Goal: Task Accomplishment & Management: Use online tool/utility

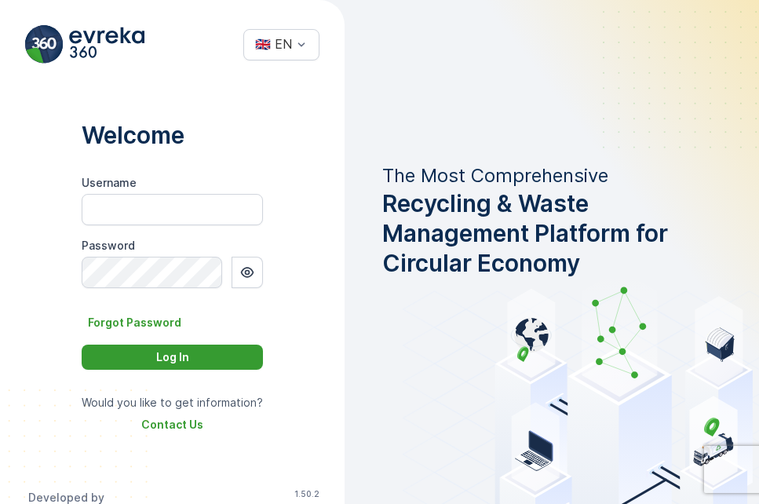
type input "[PERSON_NAME].moodley"
click at [183, 353] on div "Log In" at bounding box center [172, 357] width 163 height 16
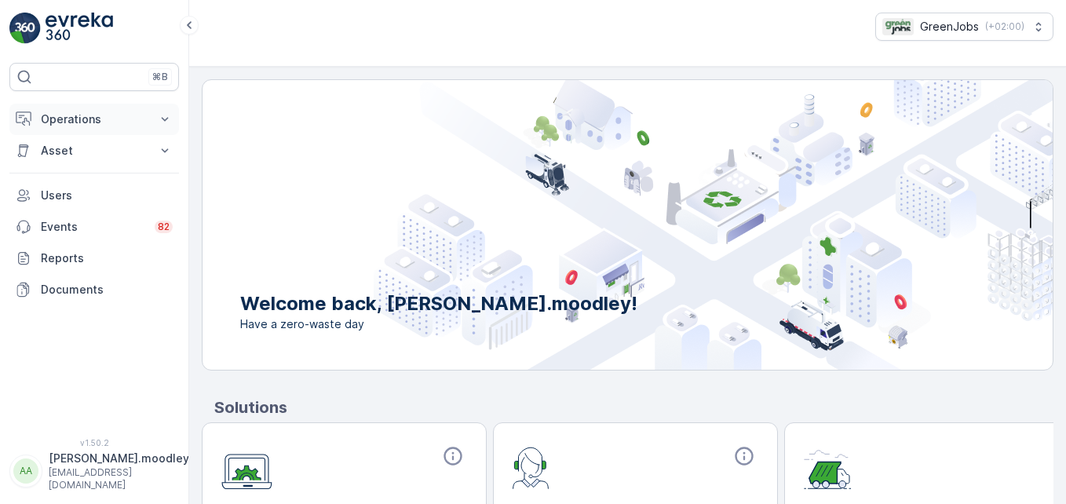
click at [161, 121] on icon at bounding box center [165, 119] width 16 height 16
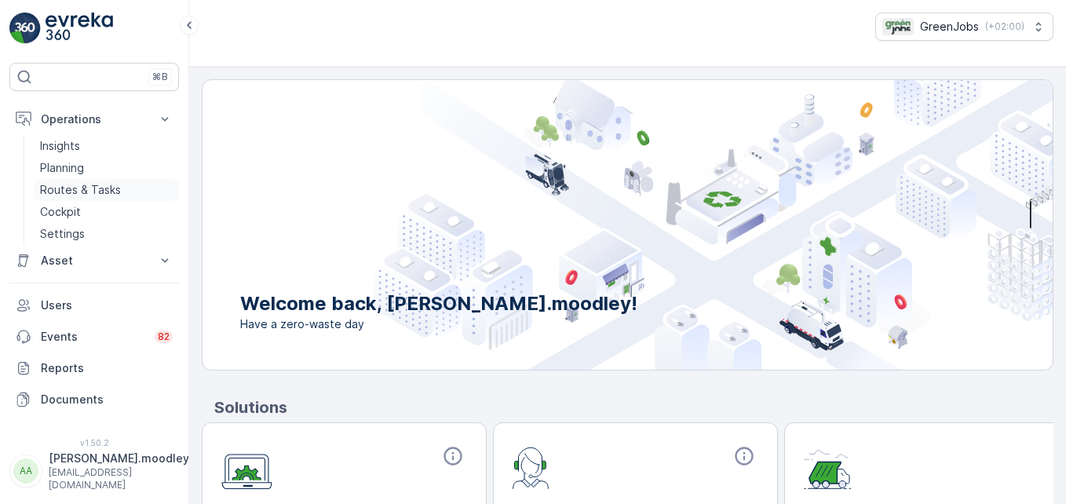
click at [122, 183] on link "Routes & Tasks" at bounding box center [106, 190] width 145 height 22
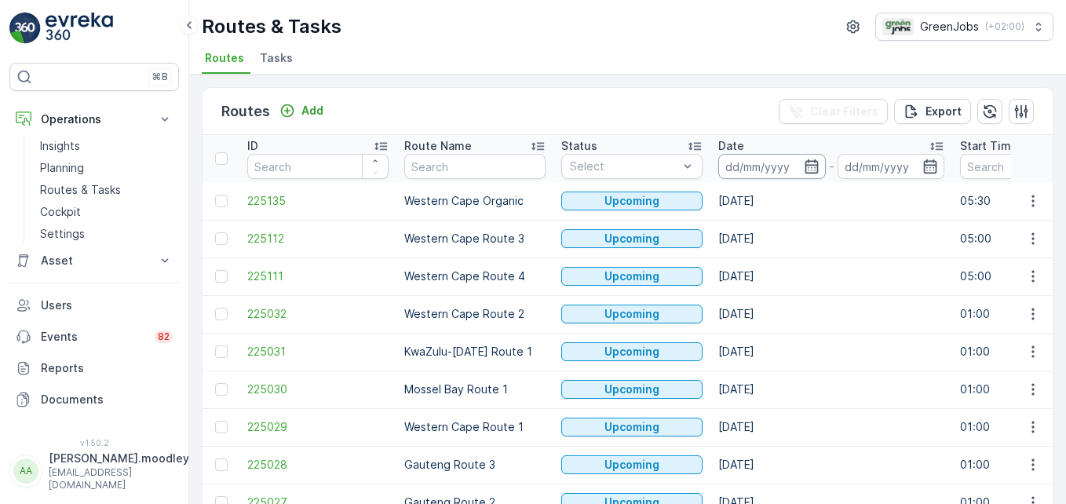
click at [741, 162] on input at bounding box center [772, 166] width 108 height 25
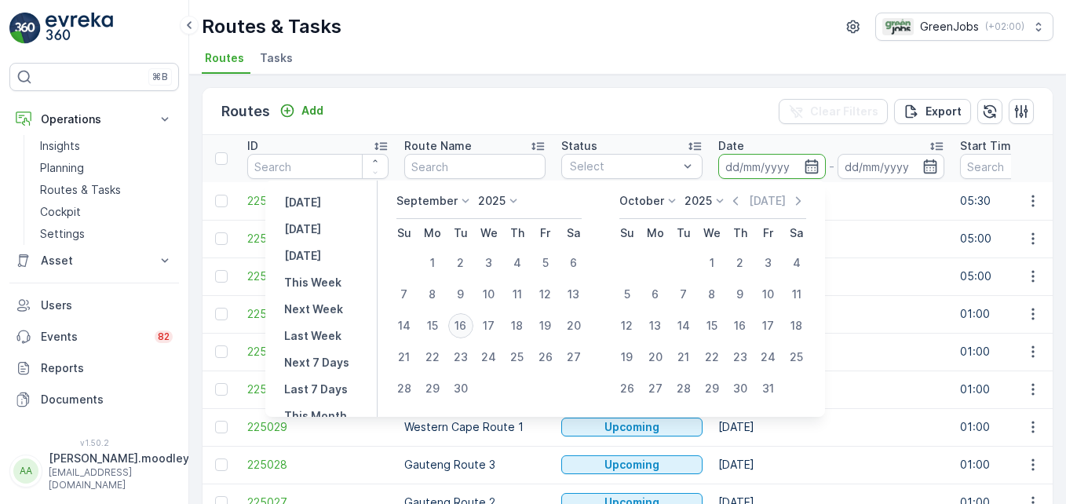
click at [462, 318] on div "16" at bounding box center [460, 325] width 25 height 25
type input "[DATE]"
click at [462, 318] on div "16" at bounding box center [460, 325] width 25 height 25
type input "[DATE]"
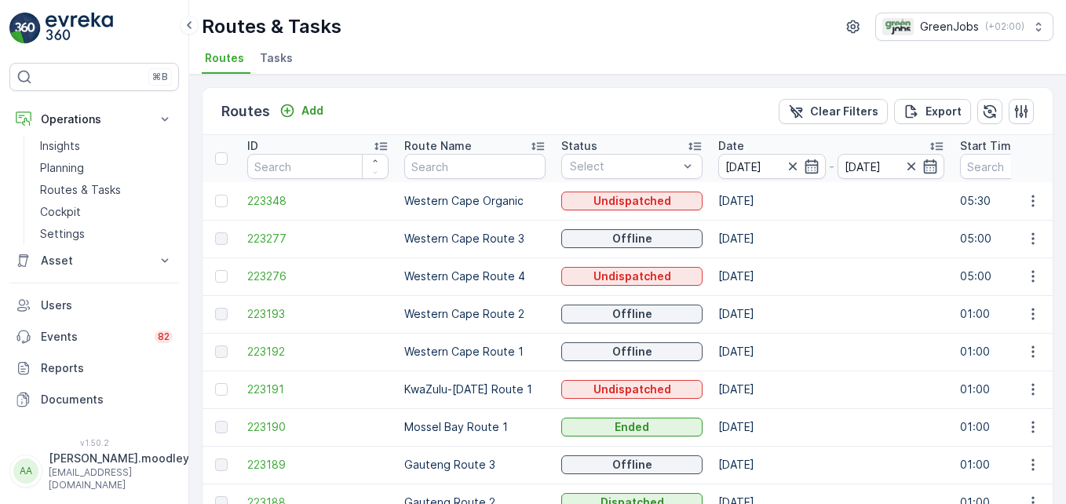
click at [525, 288] on td "Western Cape Route 4" at bounding box center [474, 277] width 157 height 38
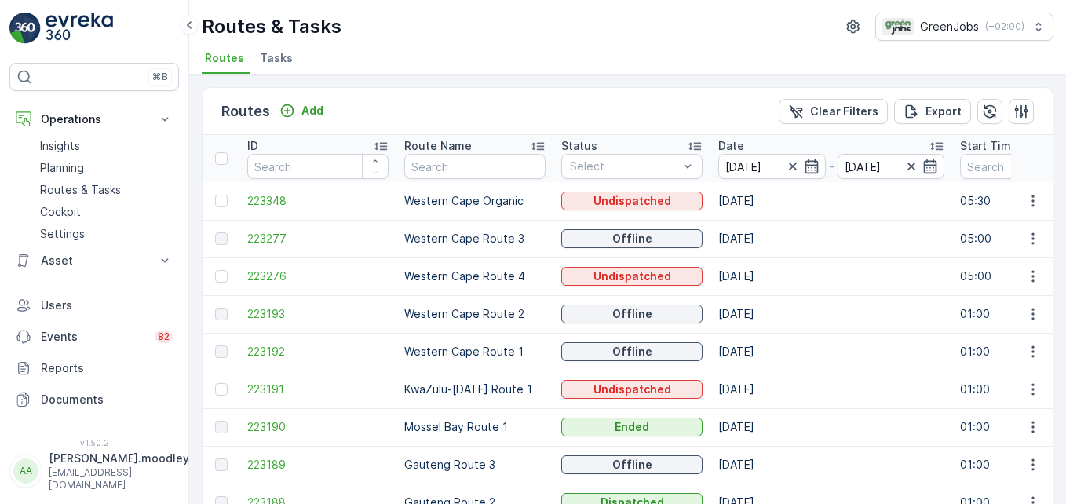
click at [525, 288] on td "Western Cape Route 4" at bounding box center [474, 277] width 157 height 38
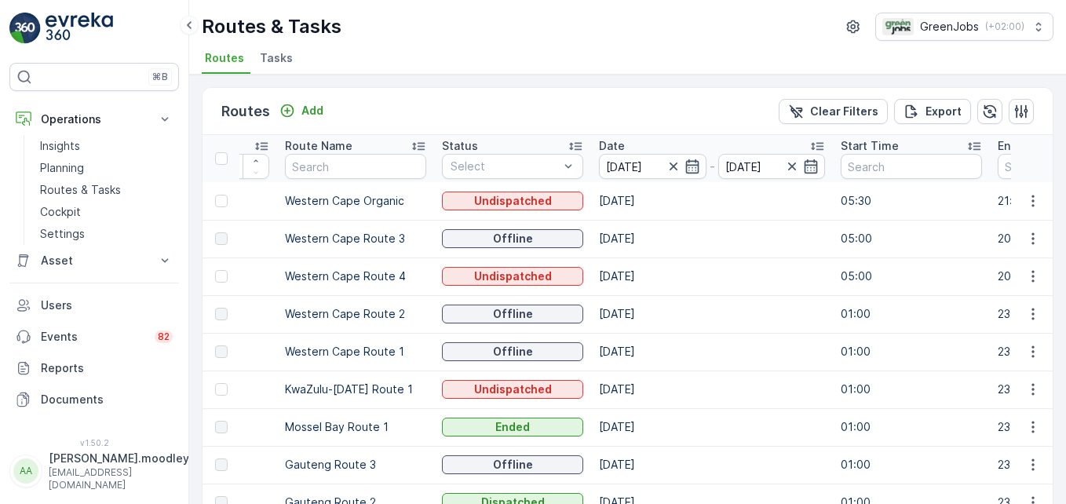
scroll to position [0, 120]
click at [530, 298] on td "Offline" at bounding box center [511, 314] width 157 height 38
click at [722, 348] on td "[DATE]" at bounding box center [711, 352] width 242 height 38
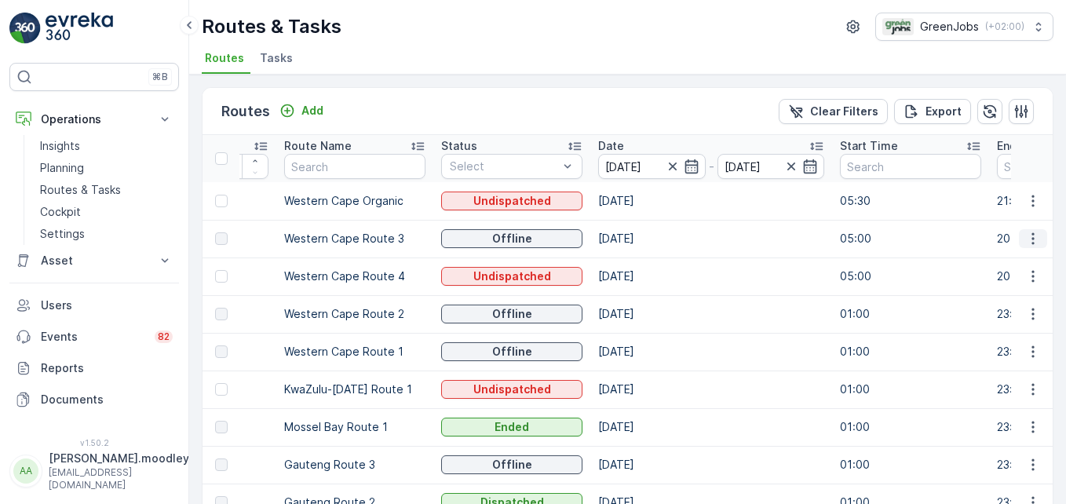
click at [762, 240] on button "button" at bounding box center [1033, 238] width 28 height 19
click at [762, 258] on span "See More Details" at bounding box center [996, 262] width 91 height 16
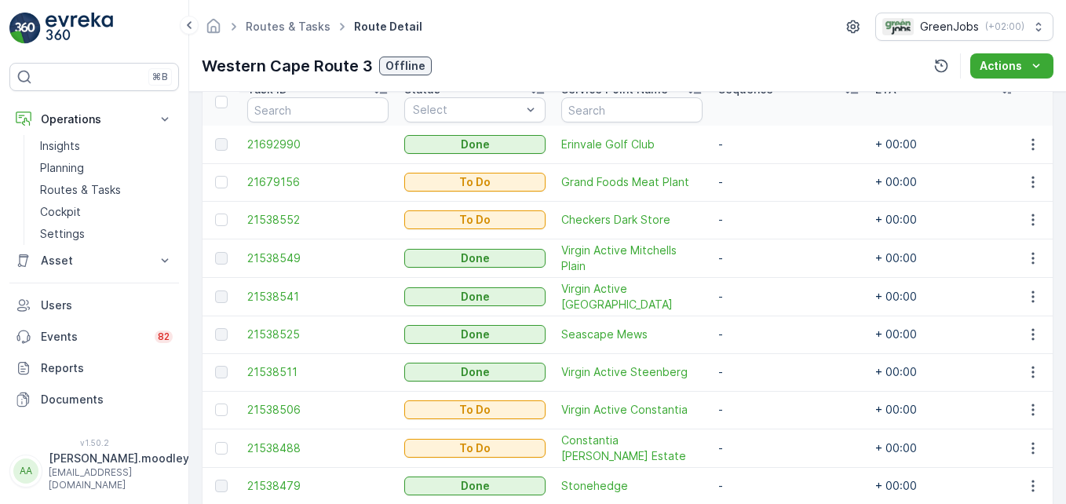
scroll to position [393, 0]
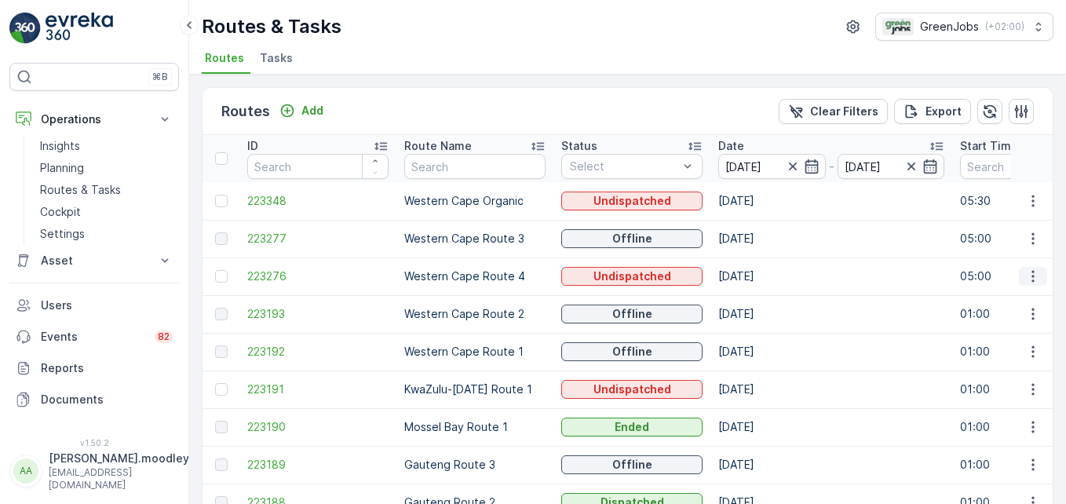
click at [762, 283] on icon "button" at bounding box center [1033, 277] width 16 height 16
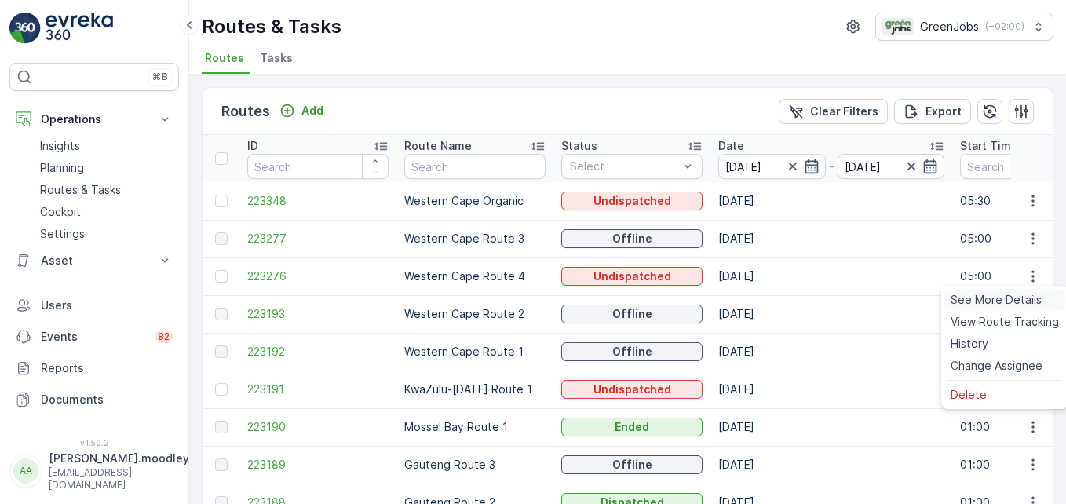
click at [762, 294] on span "See More Details" at bounding box center [996, 300] width 91 height 16
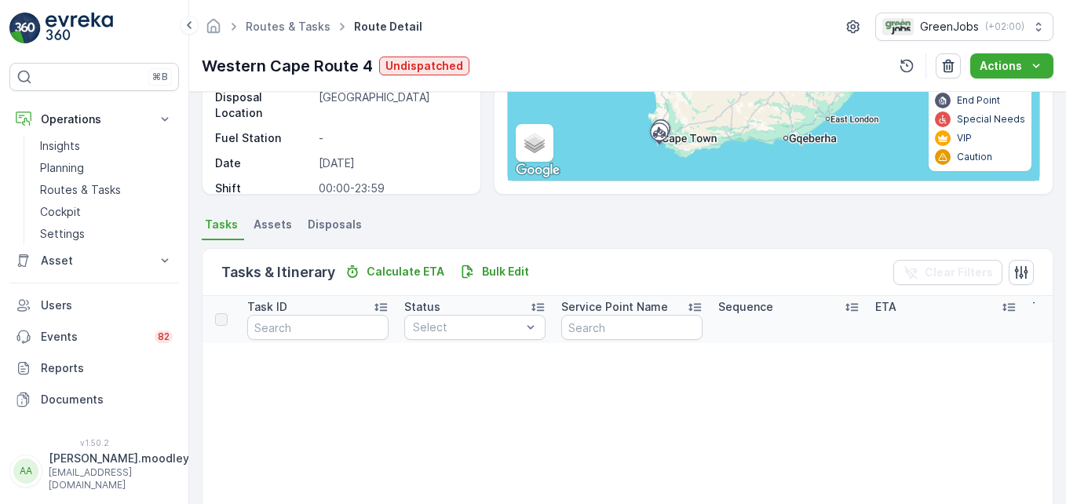
scroll to position [236, 0]
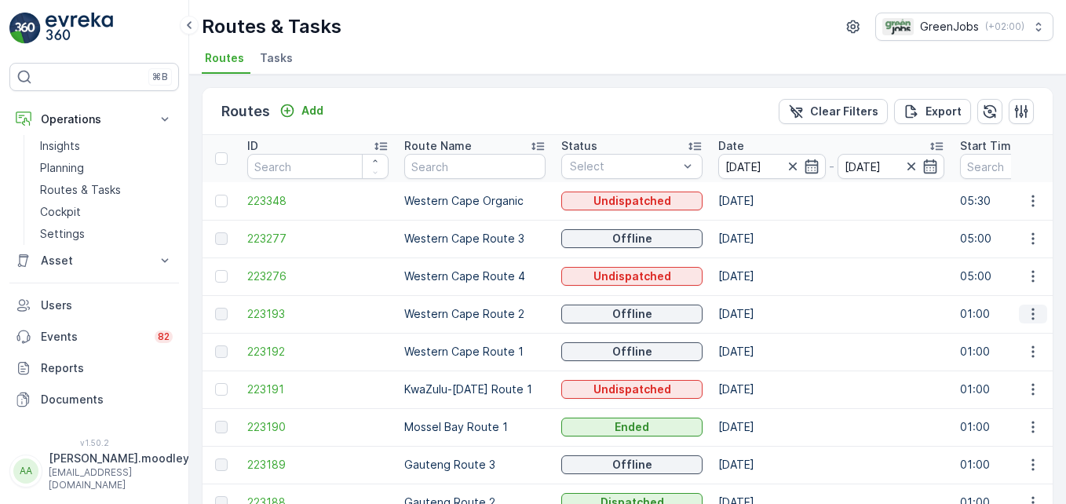
click at [762, 309] on icon "button" at bounding box center [1033, 314] width 16 height 16
click at [762, 338] on span "See More Details" at bounding box center [996, 338] width 91 height 16
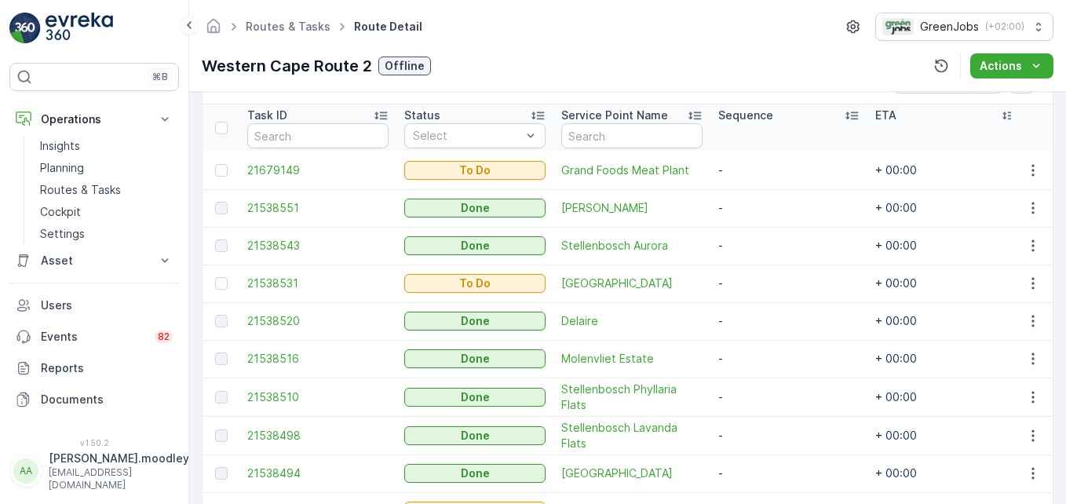
scroll to position [393, 0]
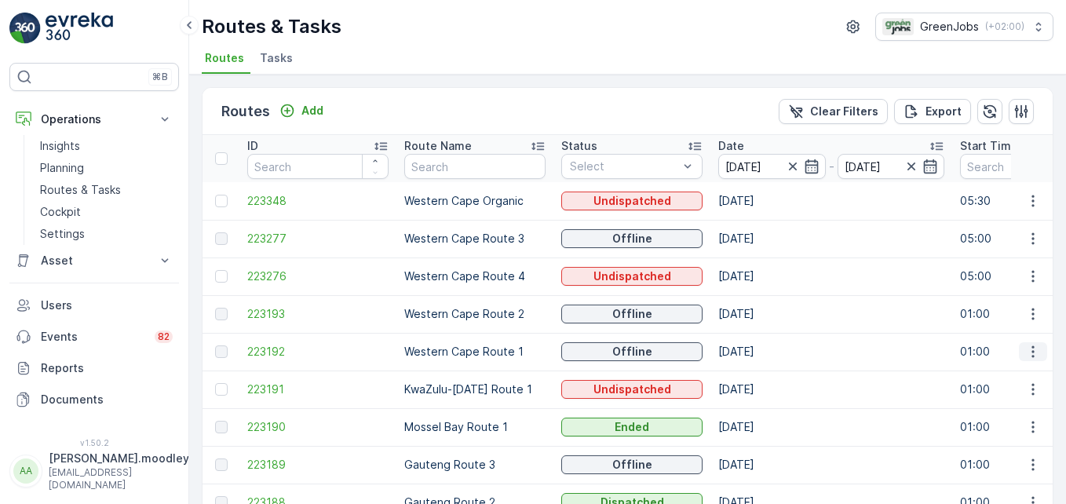
click at [762, 348] on icon "button" at bounding box center [1033, 352] width 2 height 12
click at [762, 372] on span "See More Details" at bounding box center [996, 375] width 91 height 16
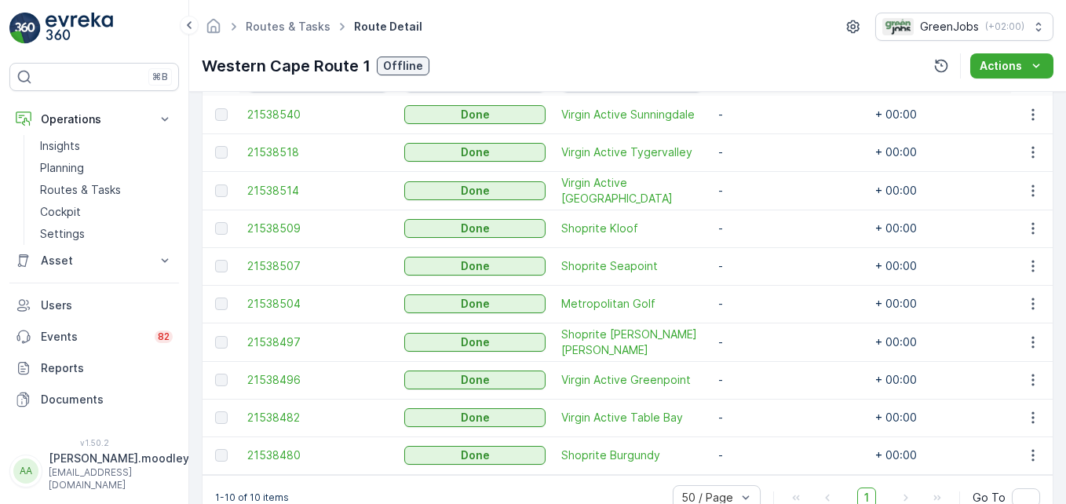
scroll to position [514, 0]
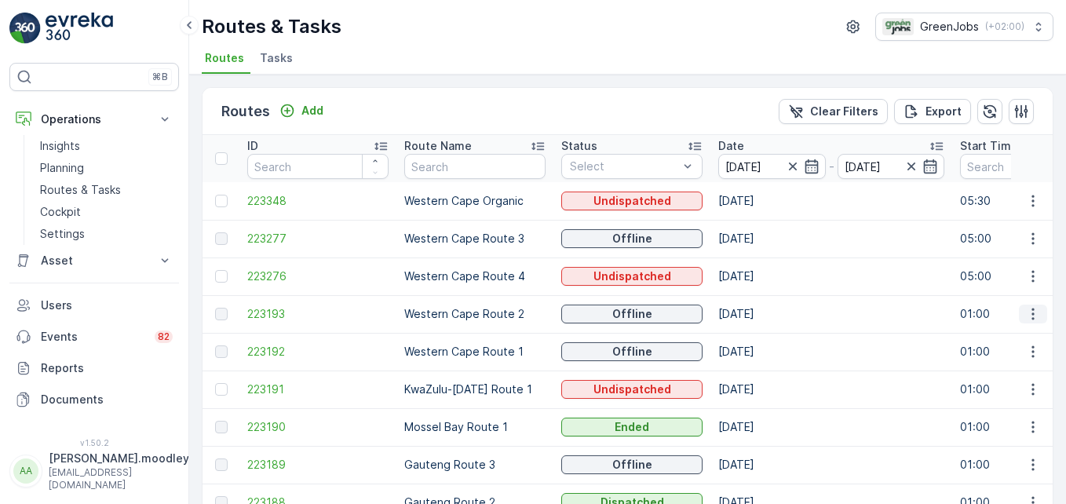
click at [762, 318] on icon "button" at bounding box center [1033, 314] width 16 height 16
click at [762, 333] on span "See More Details" at bounding box center [996, 338] width 91 height 16
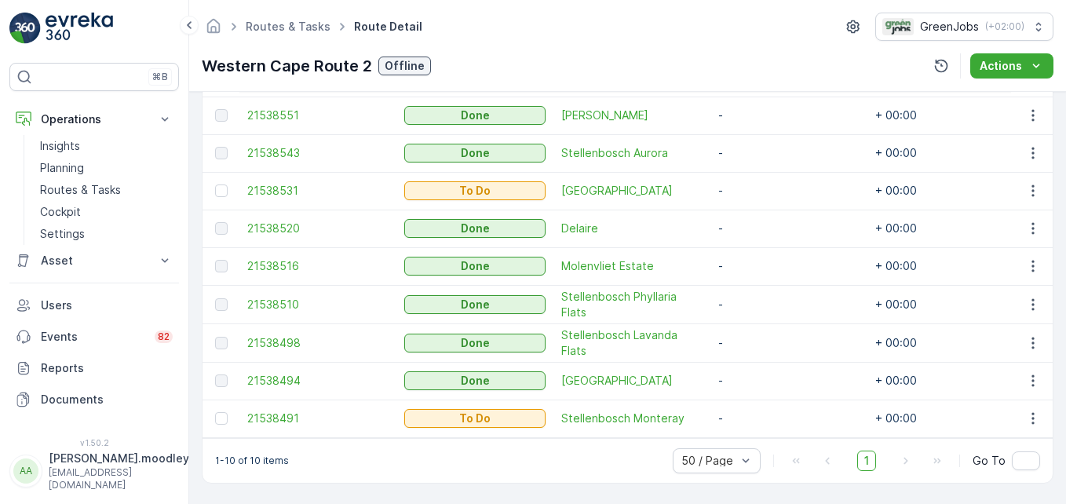
scroll to position [437, 0]
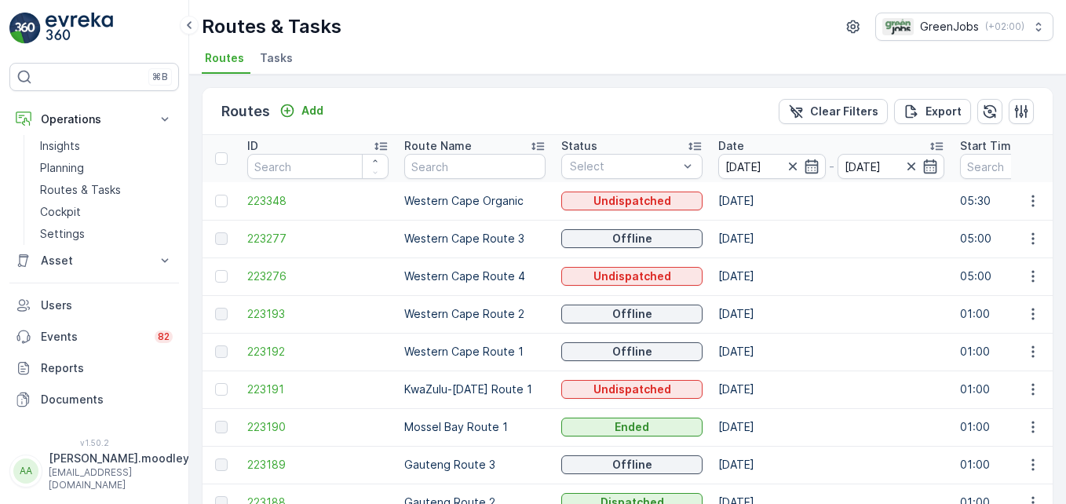
drag, startPoint x: 1023, startPoint y: 240, endPoint x: 1003, endPoint y: 240, distance: 19.6
click at [762, 240] on icon "button" at bounding box center [1033, 239] width 16 height 16
click at [762, 259] on span "See More Details" at bounding box center [996, 262] width 91 height 16
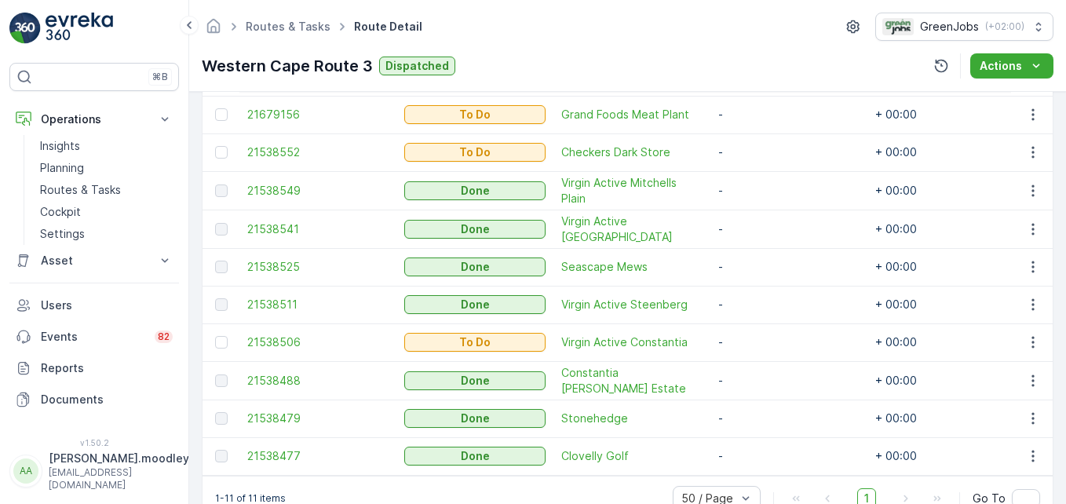
scroll to position [471, 0]
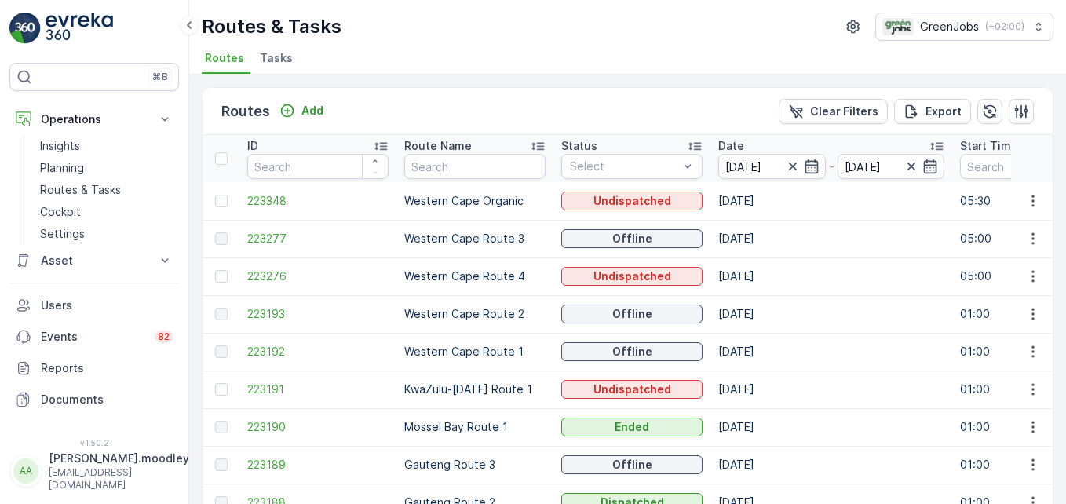
click at [303, 216] on td "223348" at bounding box center [317, 201] width 157 height 38
click at [747, 168] on input "[DATE]" at bounding box center [772, 166] width 108 height 25
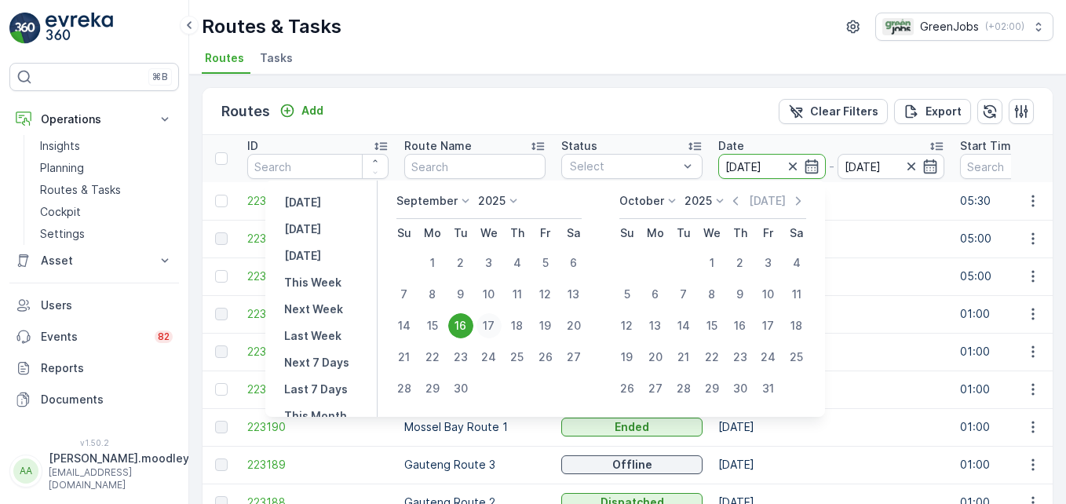
click at [490, 329] on div "17" at bounding box center [489, 325] width 25 height 25
type input "[DATE]"
click at [490, 329] on div "17" at bounding box center [489, 325] width 25 height 25
type input "[DATE]"
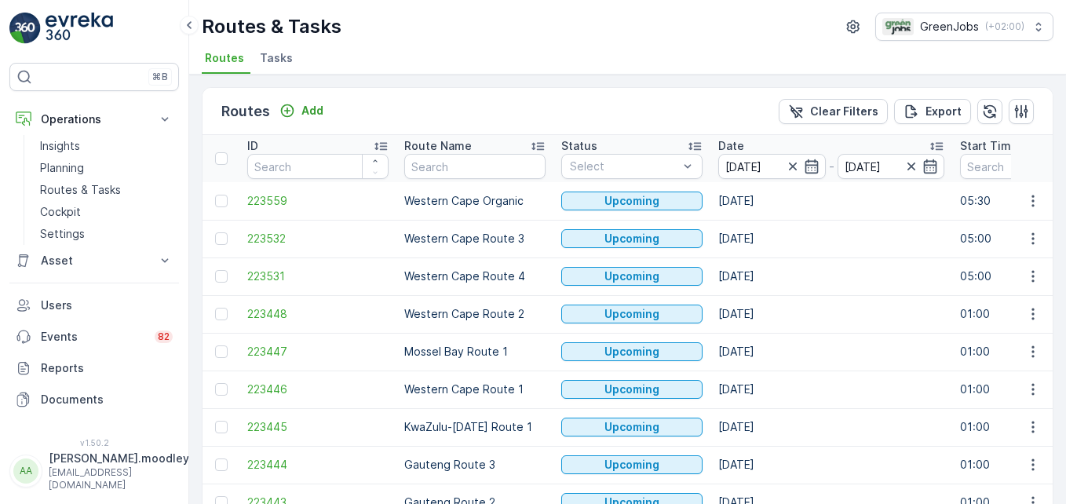
click at [387, 304] on td "223448" at bounding box center [317, 314] width 157 height 38
click at [439, 298] on td "Western Cape Route 2" at bounding box center [474, 314] width 157 height 38
click at [367, 270] on span "223531" at bounding box center [317, 277] width 141 height 16
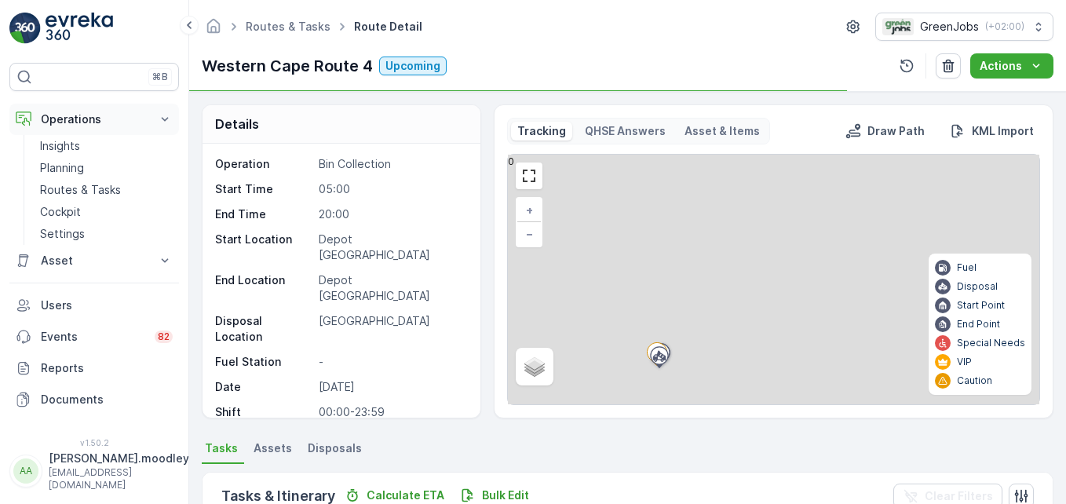
click at [174, 118] on button "Operations" at bounding box center [94, 119] width 170 height 31
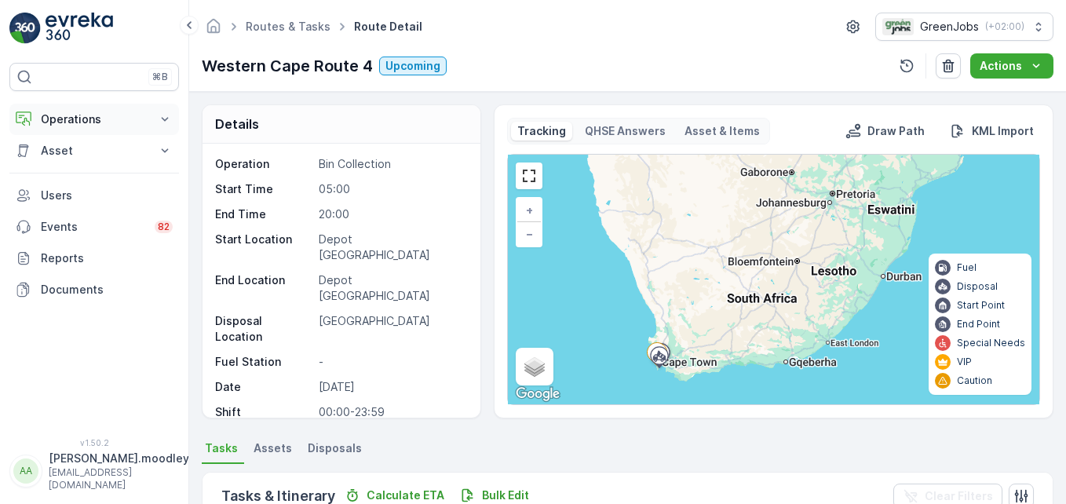
click at [163, 119] on icon at bounding box center [165, 119] width 16 height 16
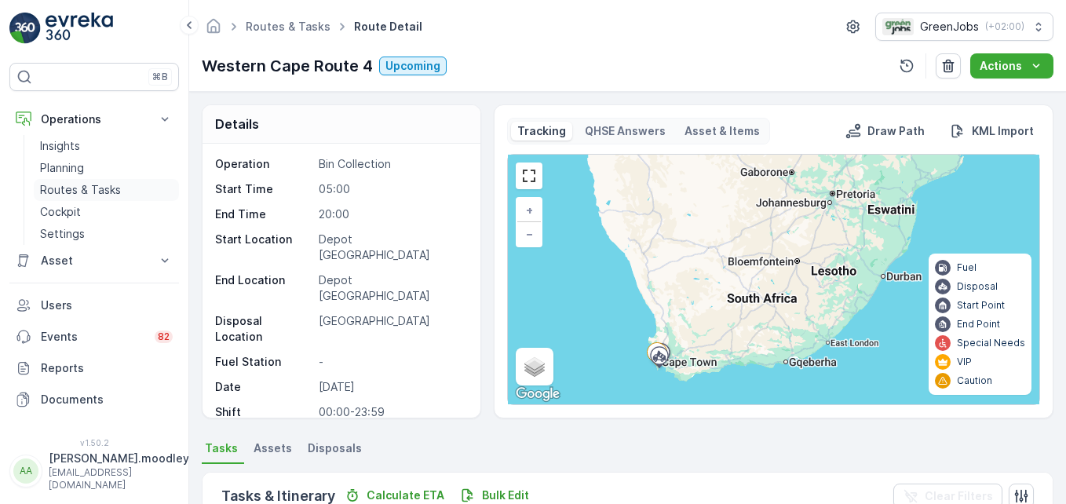
click at [108, 186] on p "Routes & Tasks" at bounding box center [80, 190] width 81 height 16
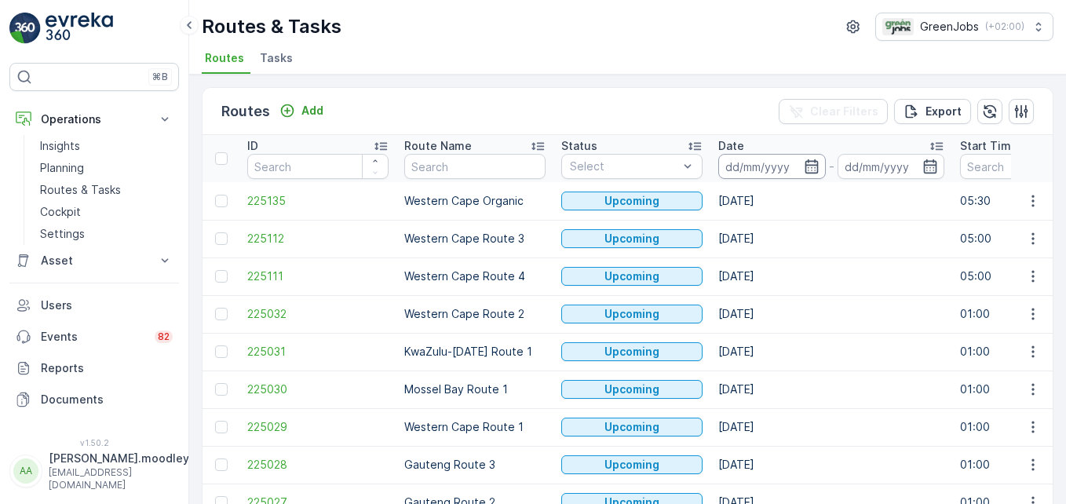
click at [746, 166] on input at bounding box center [772, 166] width 108 height 25
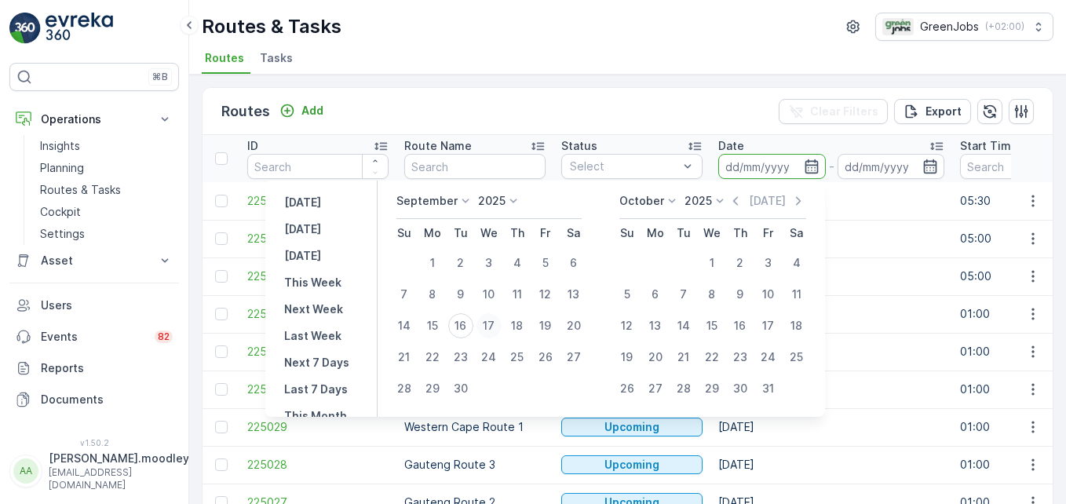
click at [496, 323] on div "17" at bounding box center [489, 325] width 25 height 25
type input "[DATE]"
click at [496, 323] on div "17" at bounding box center [489, 325] width 25 height 25
type input "[DATE]"
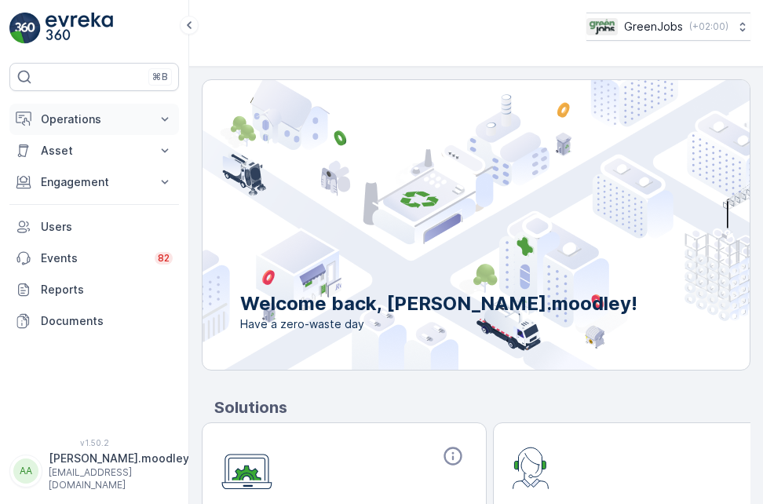
click at [164, 120] on icon at bounding box center [165, 119] width 7 height 4
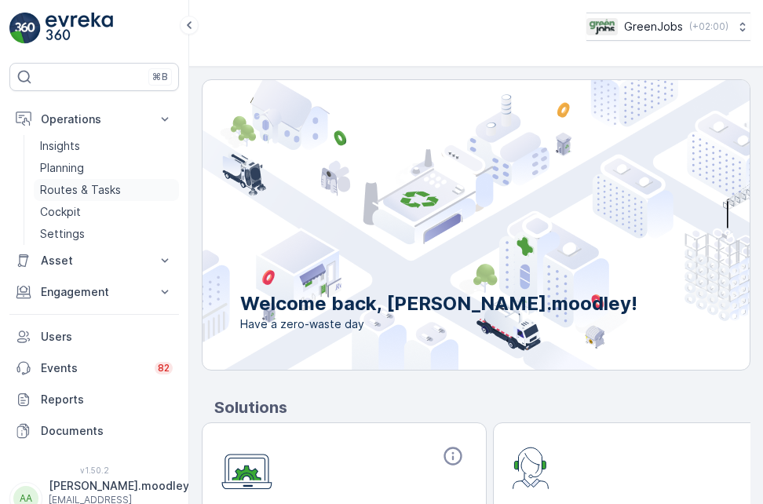
click at [99, 185] on p "Routes & Tasks" at bounding box center [80, 190] width 81 height 16
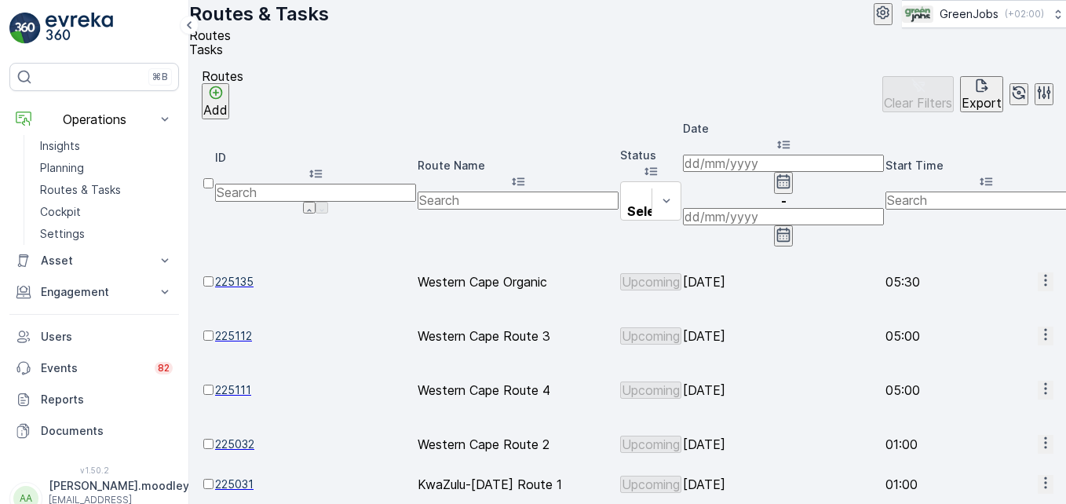
click at [735, 166] on input at bounding box center [783, 163] width 201 height 17
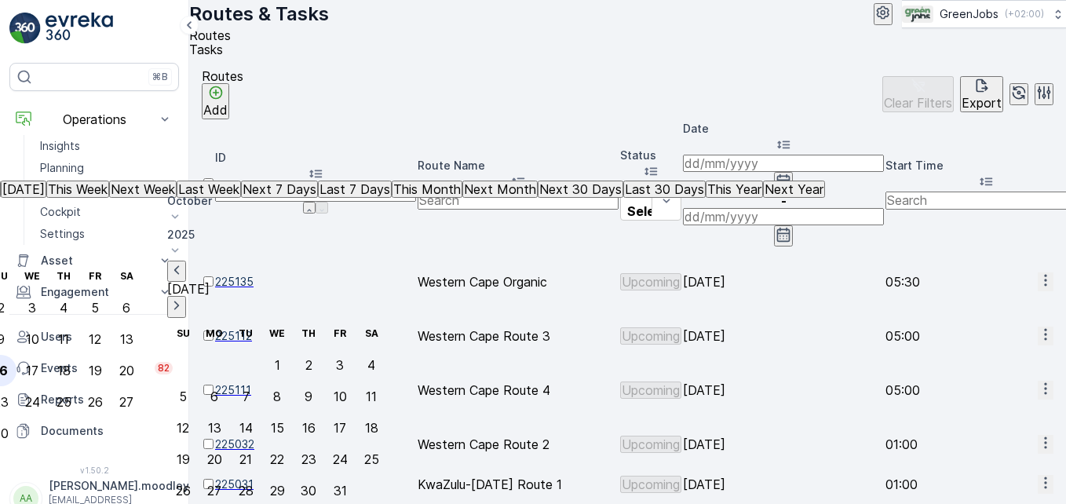
click at [8, 364] on div "16" at bounding box center [1, 371] width 14 height 14
type input "[DATE]"
click at [8, 364] on div "16" at bounding box center [1, 371] width 14 height 14
type input "[DATE]"
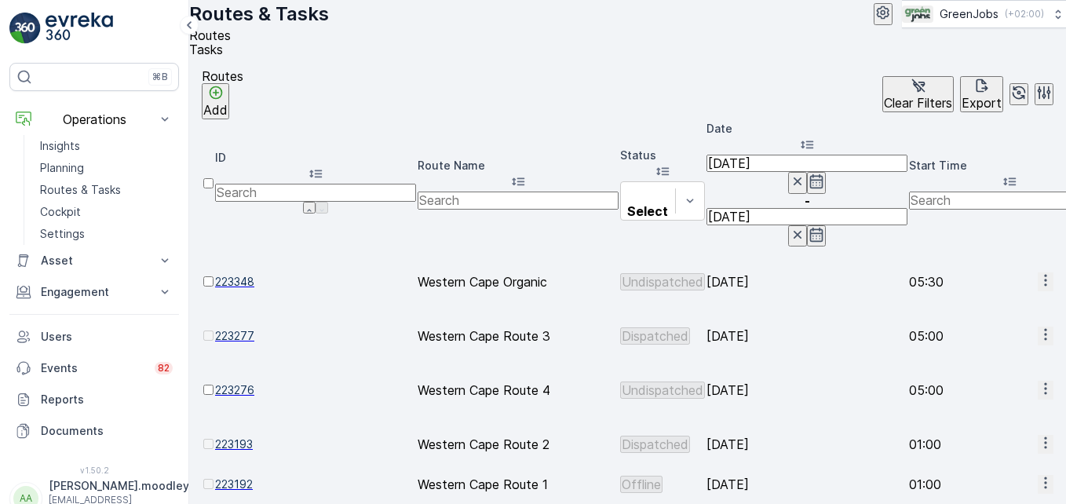
click at [762, 327] on icon "button" at bounding box center [1046, 335] width 16 height 16
click at [762, 259] on span "See More Details" at bounding box center [1005, 264] width 91 height 16
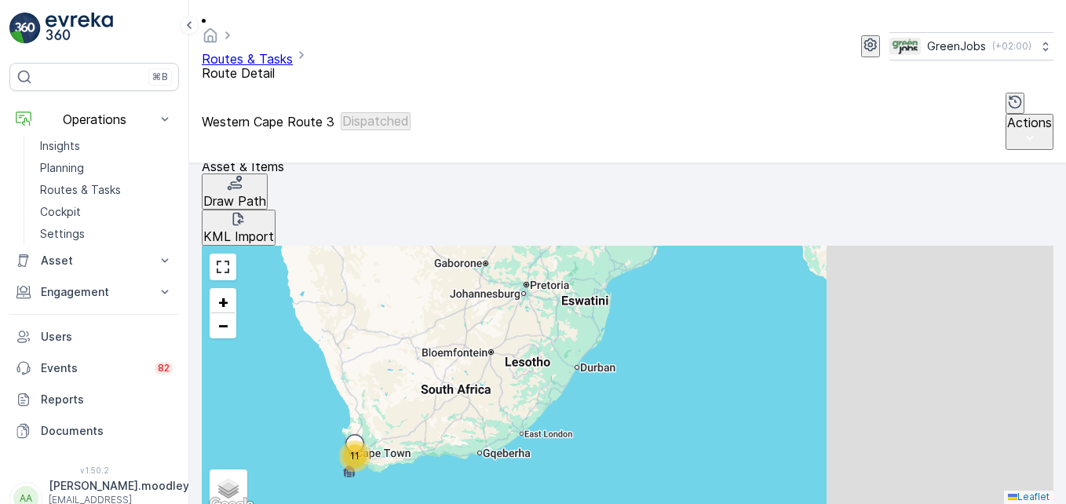
scroll to position [550, 0]
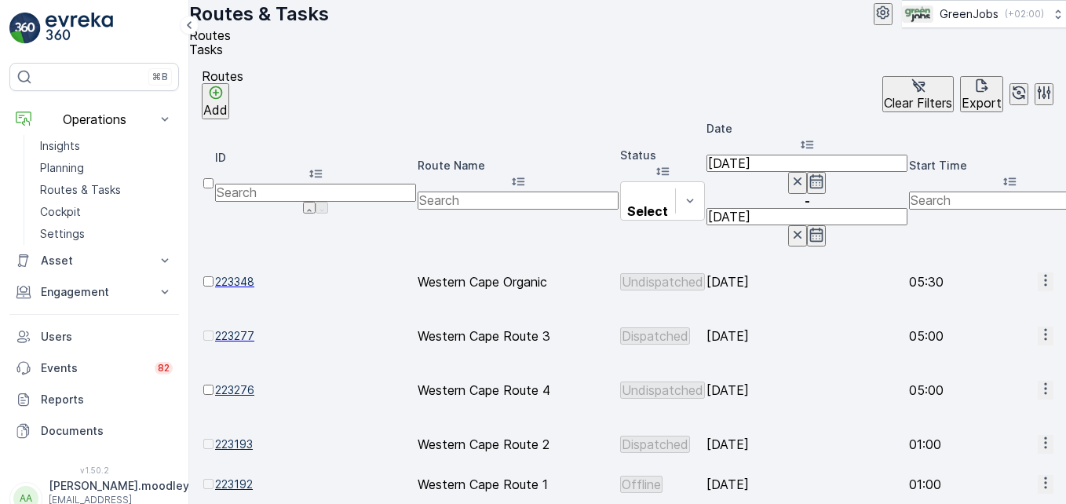
click at [762, 435] on button "button" at bounding box center [1046, 444] width 16 height 18
click at [762, 342] on span "See More Details" at bounding box center [1005, 339] width 91 height 16
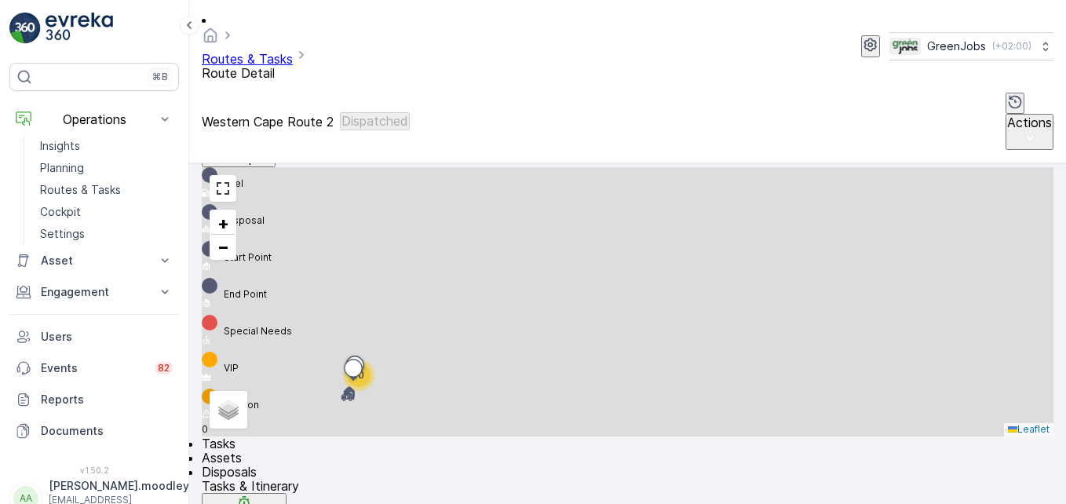
scroll to position [516, 0]
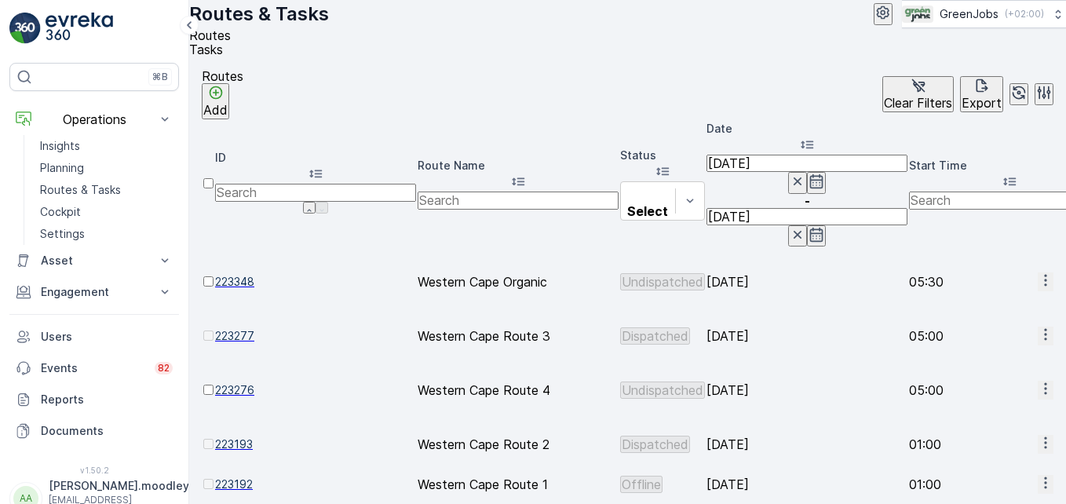
click at [762, 327] on icon "button" at bounding box center [1046, 335] width 16 height 16
click at [762, 258] on span "See More Details" at bounding box center [1005, 264] width 91 height 16
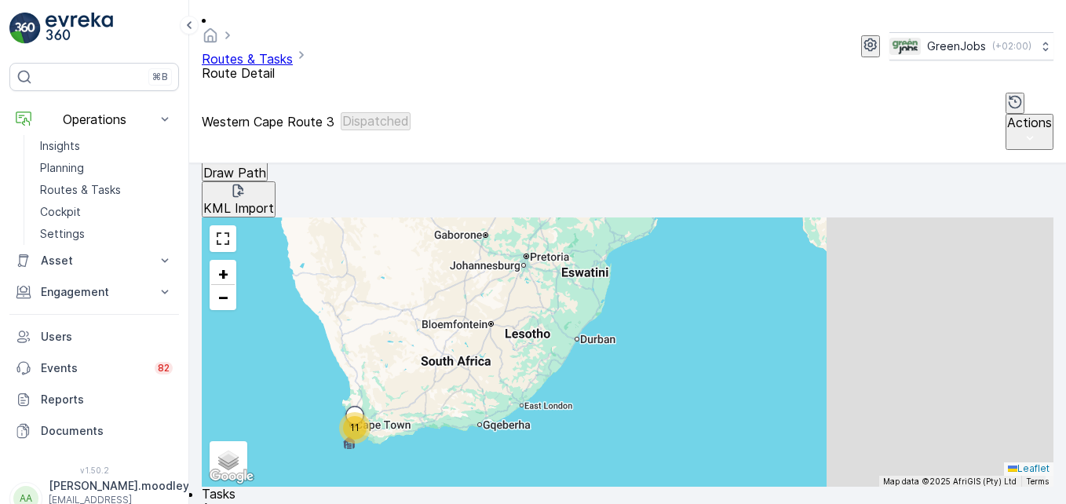
scroll to position [396, 0]
